Goal: Communication & Community: Answer question/provide support

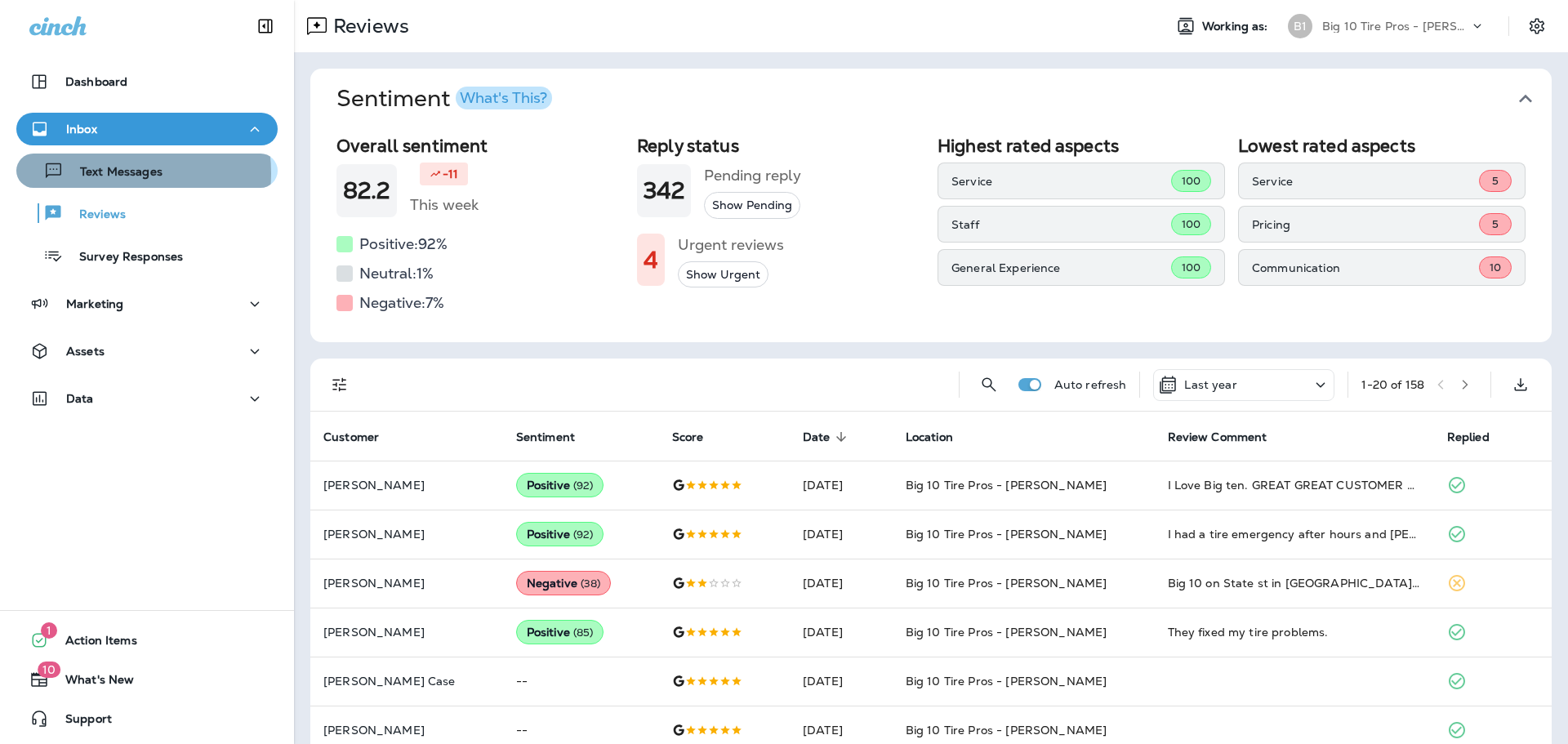
click at [100, 172] on p "Text Messages" at bounding box center [113, 172] width 99 height 16
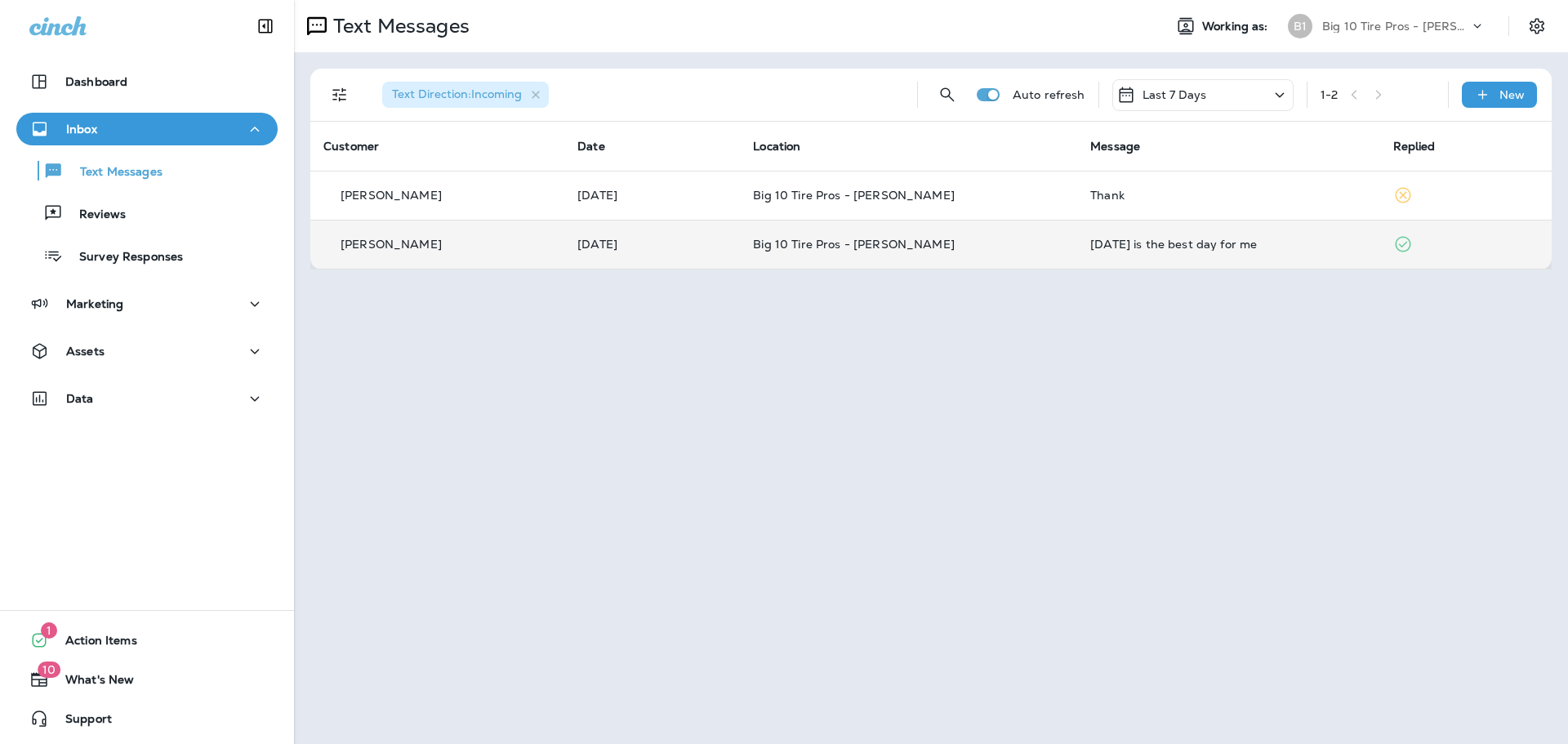
click at [1135, 243] on div "[DATE] is the best day for me" at bounding box center [1228, 244] width 276 height 13
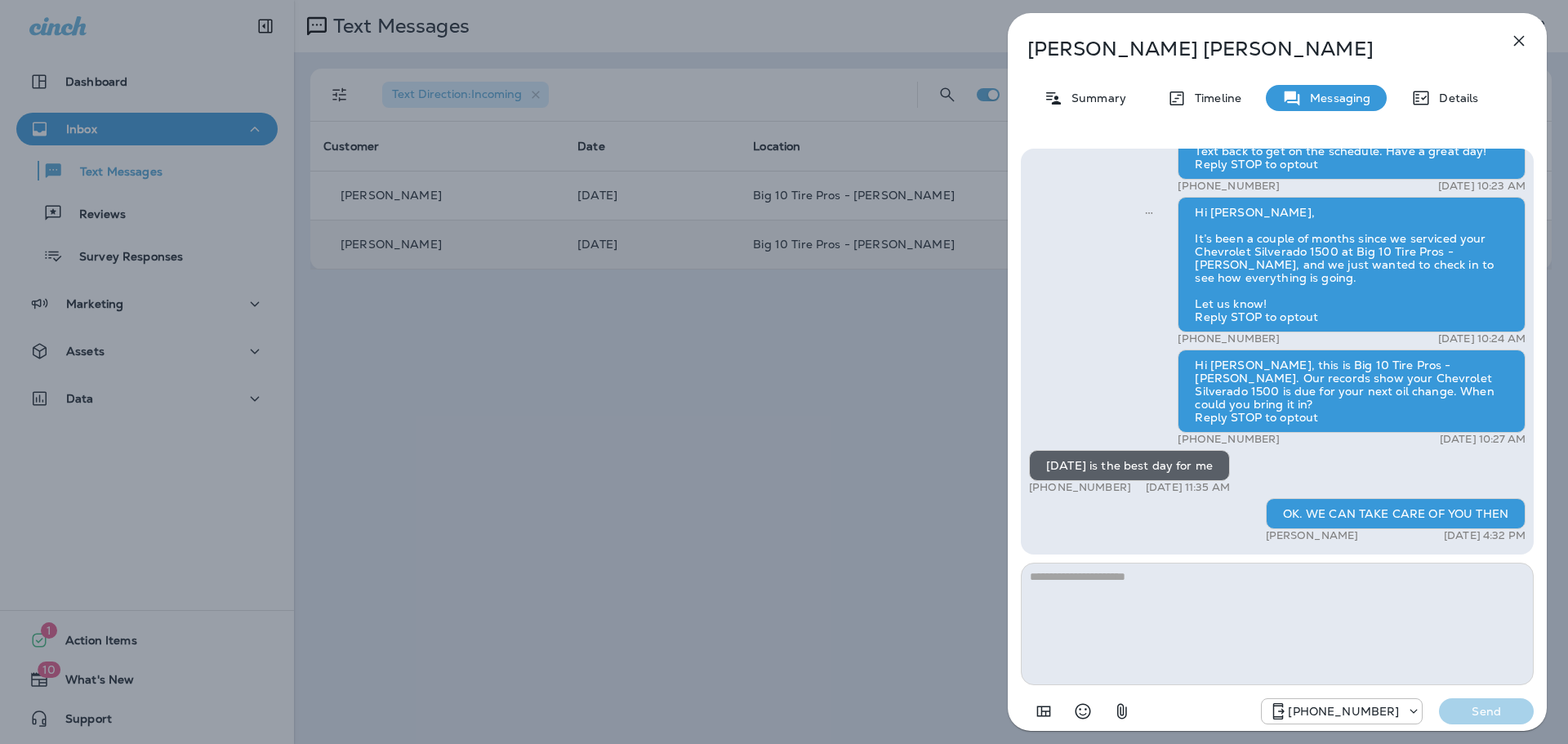
click at [1522, 43] on icon "button" at bounding box center [1518, 41] width 19 height 19
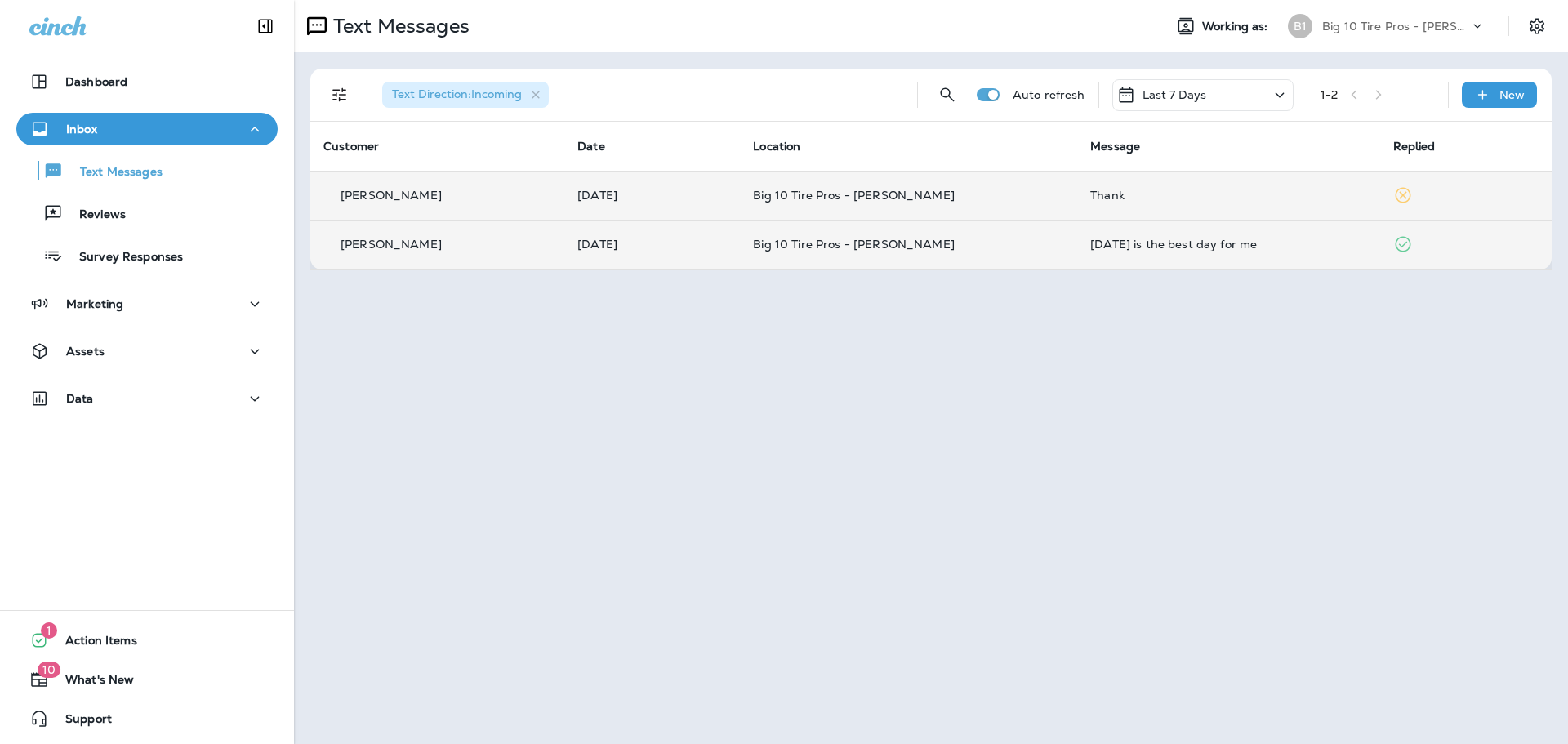
click at [1098, 194] on div "Thank" at bounding box center [1228, 195] width 276 height 13
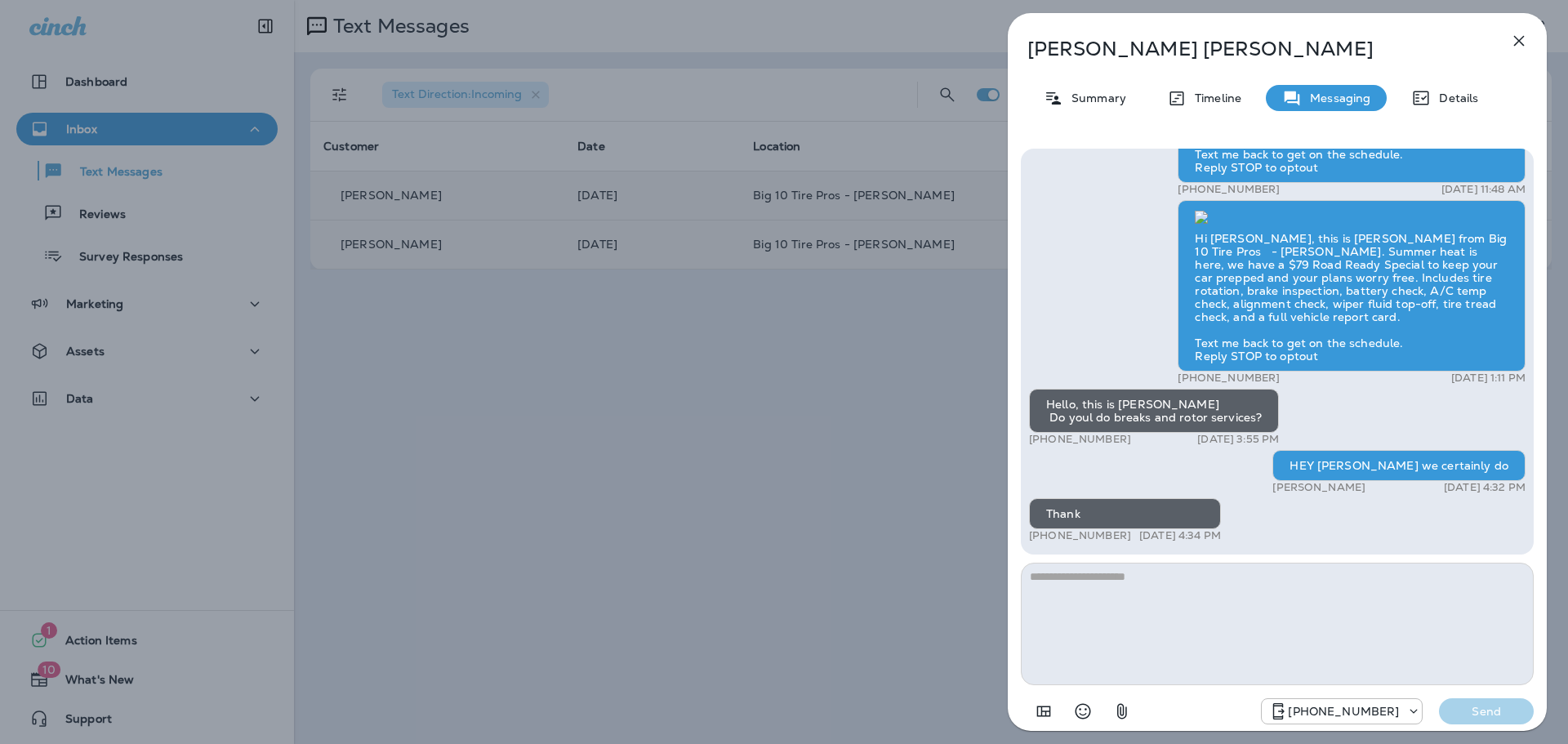
click at [1514, 44] on icon "button" at bounding box center [1519, 41] width 10 height 10
